Goal: Find specific page/section: Find specific page/section

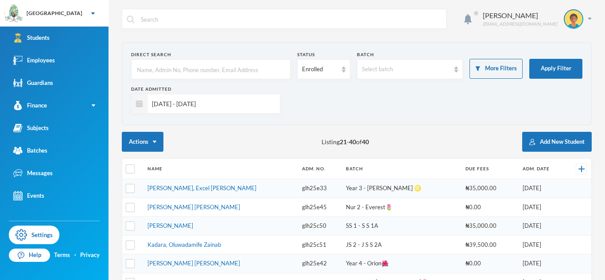
click at [255, 104] on input "[DATE] - [DATE]" at bounding box center [212, 104] width 128 height 20
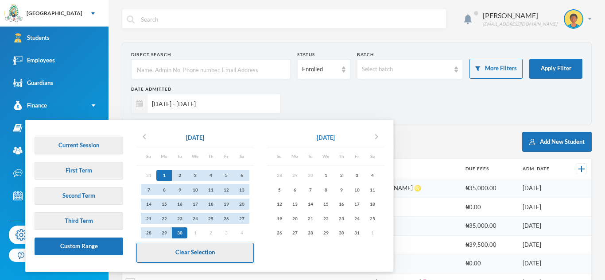
click at [177, 254] on button "Clear Selection" at bounding box center [194, 253] width 117 height 20
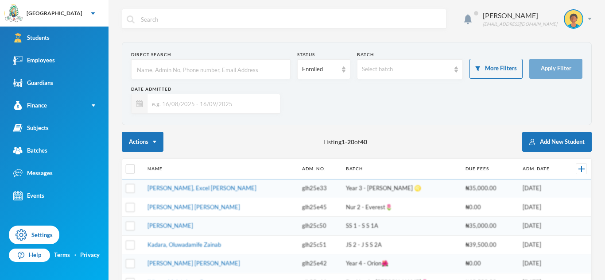
click at [224, 99] on input "text" at bounding box center [212, 104] width 128 height 20
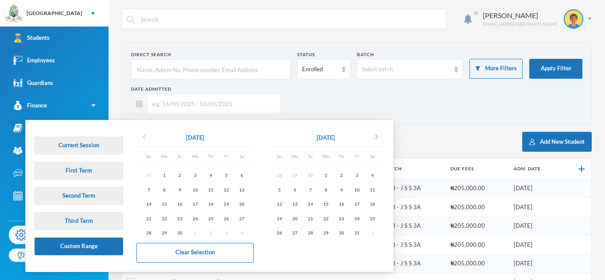
click at [142, 136] on icon "chevron_left" at bounding box center [144, 137] width 11 height 11
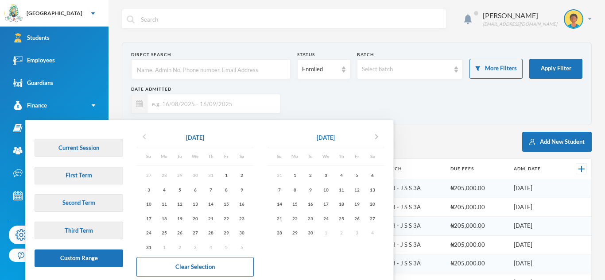
click at [142, 136] on icon "chevron_left" at bounding box center [144, 137] width 11 height 11
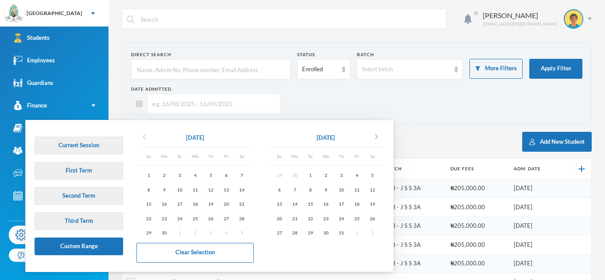
click at [142, 136] on icon "chevron_left" at bounding box center [144, 137] width 11 height 11
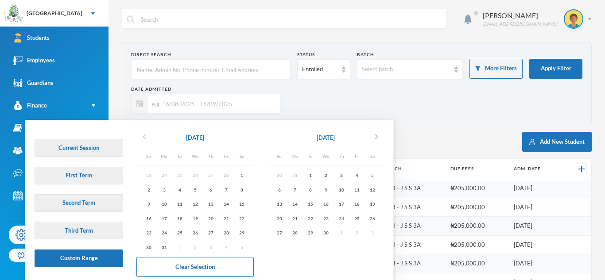
click at [144, 140] on icon "chevron_left" at bounding box center [144, 137] width 11 height 11
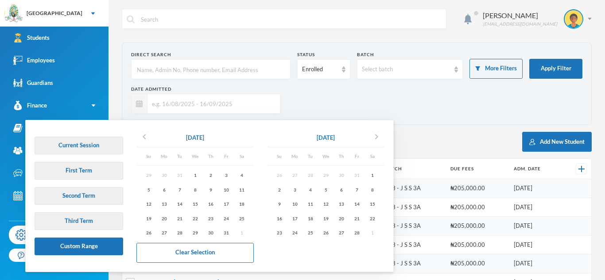
click at [202, 93] on div "Date Admitted" at bounding box center [205, 100] width 149 height 28
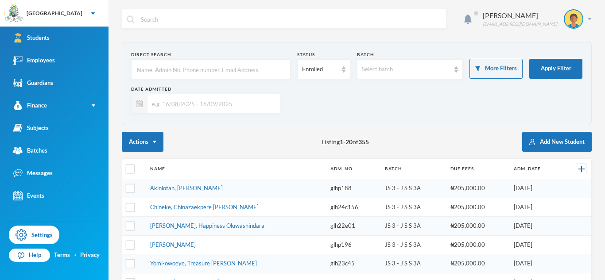
click at [202, 93] on div "Date Admitted" at bounding box center [205, 100] width 149 height 28
click at [199, 107] on input "text" at bounding box center [212, 104] width 128 height 20
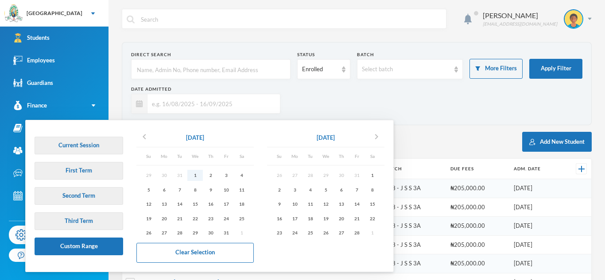
click at [194, 174] on div "1" at bounding box center [195, 175] width 16 height 11
click at [376, 138] on icon "chevron_right" at bounding box center [376, 137] width 11 height 11
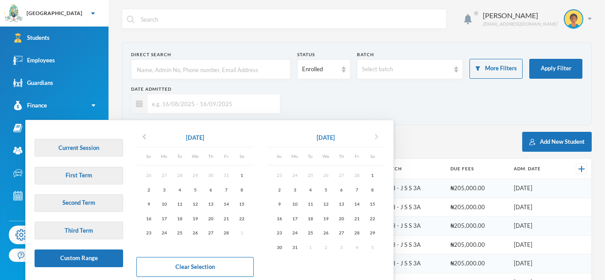
click at [376, 138] on icon "chevron_right" at bounding box center [376, 137] width 11 height 11
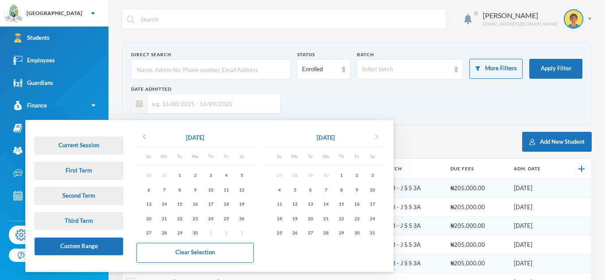
click at [376, 138] on icon "chevron_right" at bounding box center [376, 137] width 11 height 11
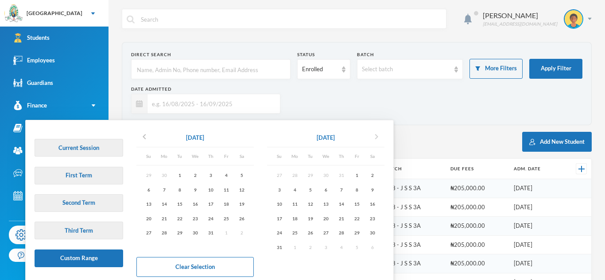
click at [376, 138] on icon "chevron_right" at bounding box center [376, 137] width 11 height 11
click at [313, 232] on div "30" at bounding box center [311, 233] width 16 height 11
type input "[DATE] - [DATE]"
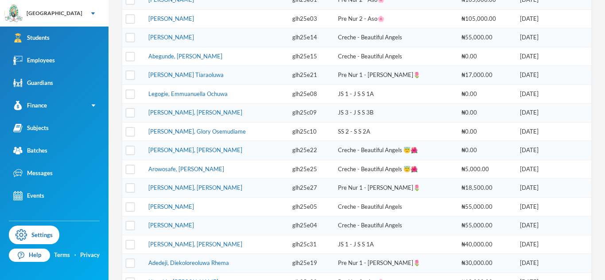
scroll to position [234, 0]
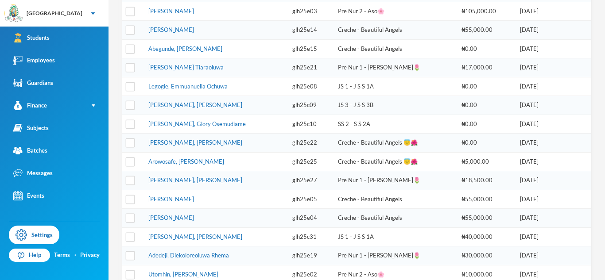
click at [300, 173] on td "glh25e27" at bounding box center [311, 180] width 46 height 19
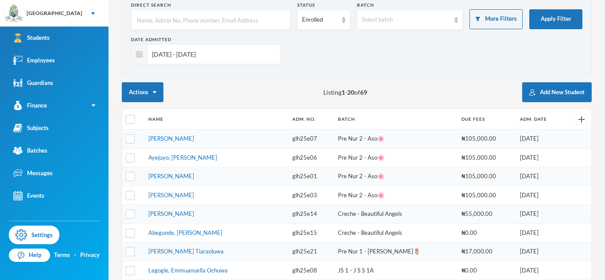
scroll to position [37, 0]
